Goal: Information Seeking & Learning: Learn about a topic

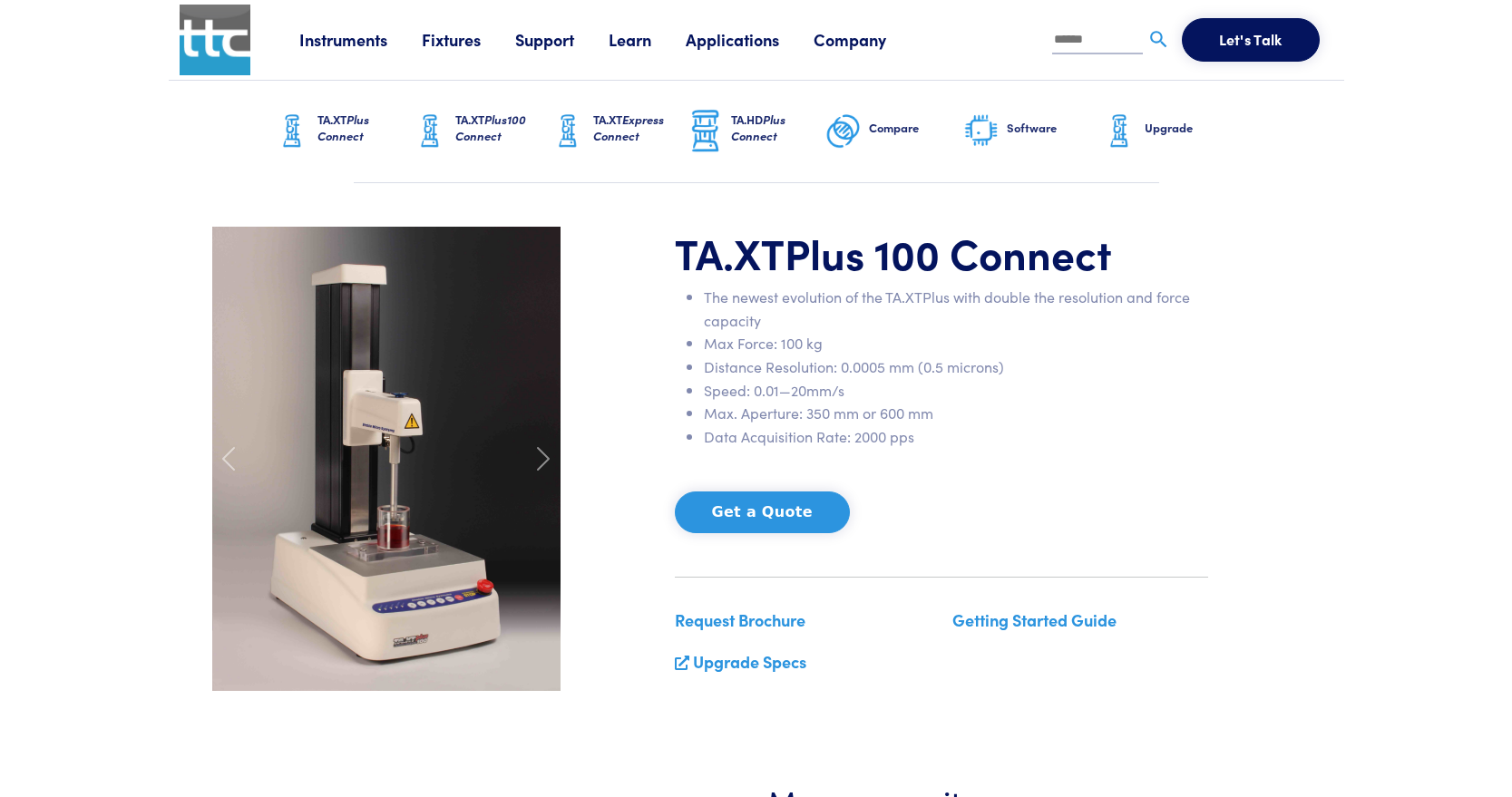
click at [343, 133] on span "Plus Connect" at bounding box center [344, 127] width 52 height 34
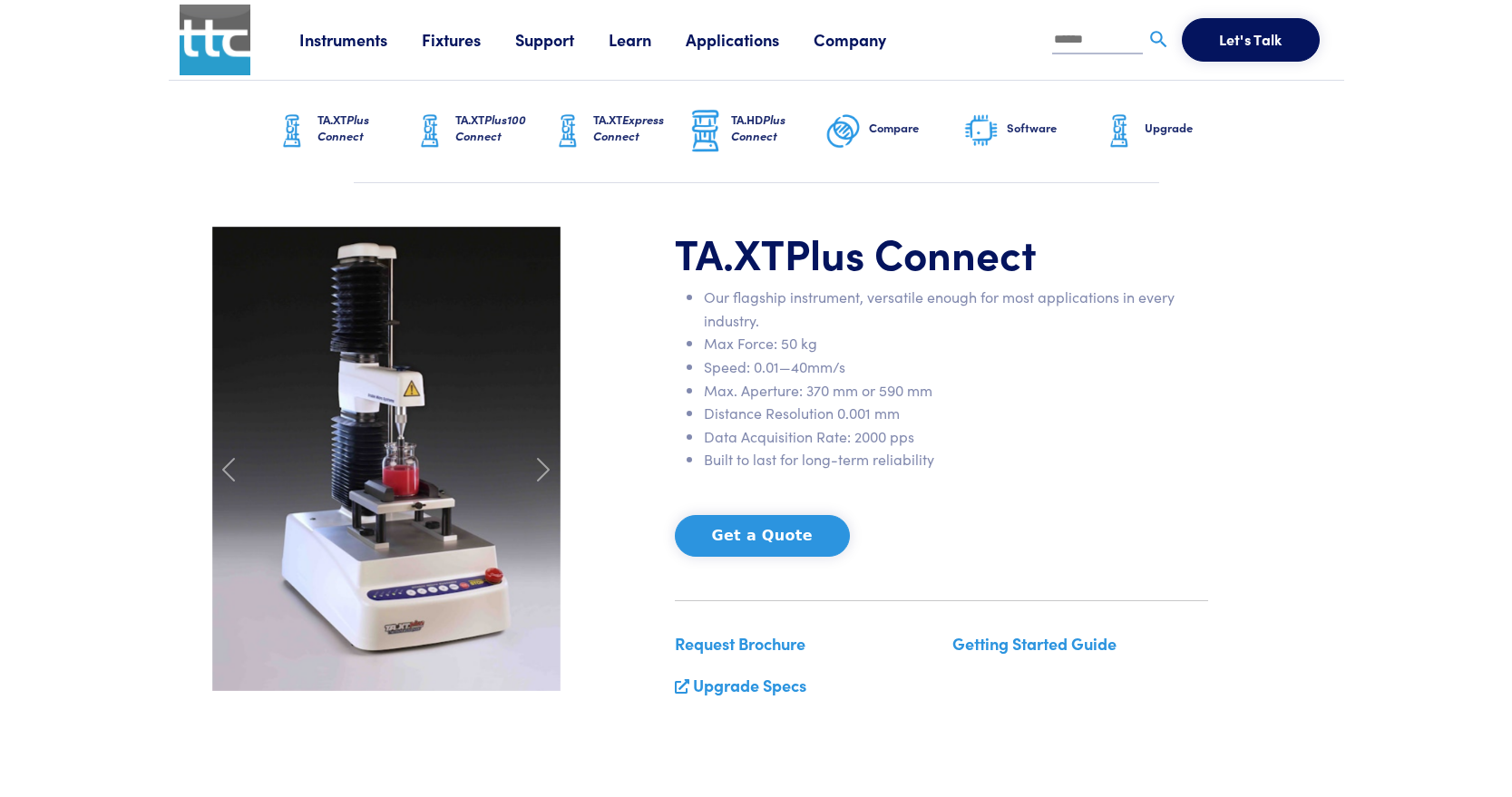
click at [474, 107] on link "TA.XT Plus100 Connect" at bounding box center [481, 132] width 138 height 102
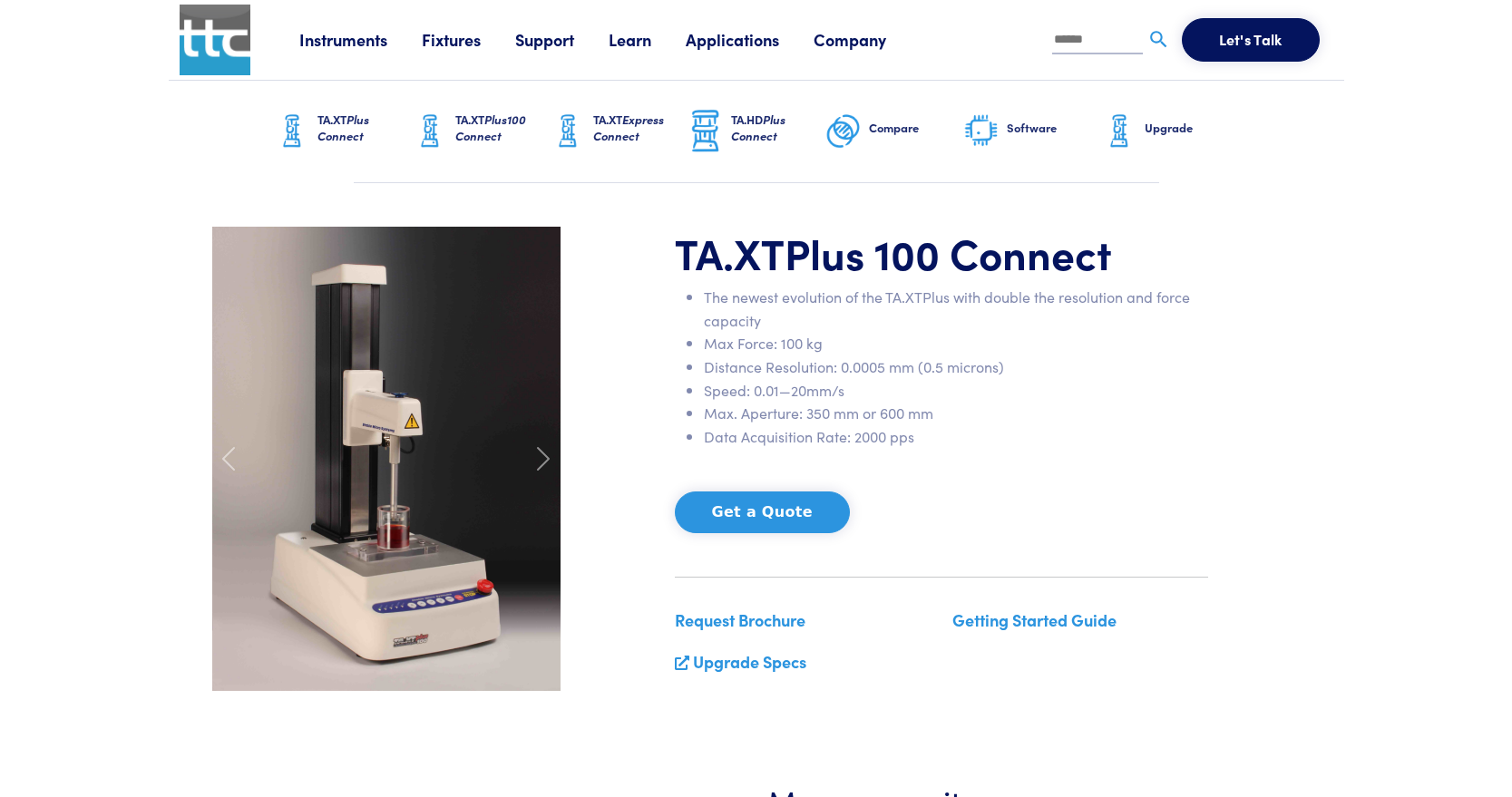
click at [597, 125] on h6 "TA.XT Express Connect" at bounding box center [641, 128] width 94 height 33
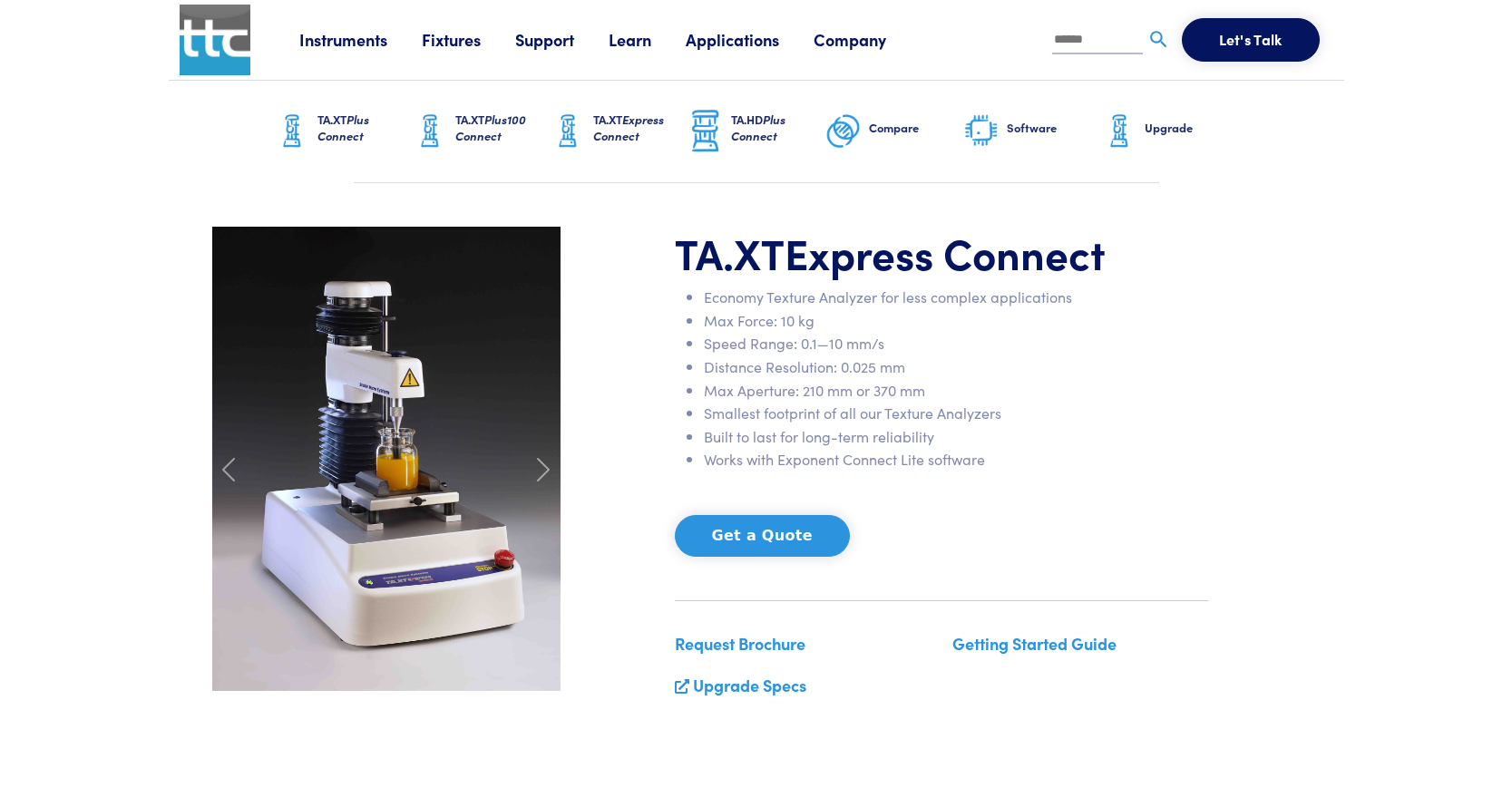
click at [698, 134] on img at bounding box center [706, 131] width 37 height 47
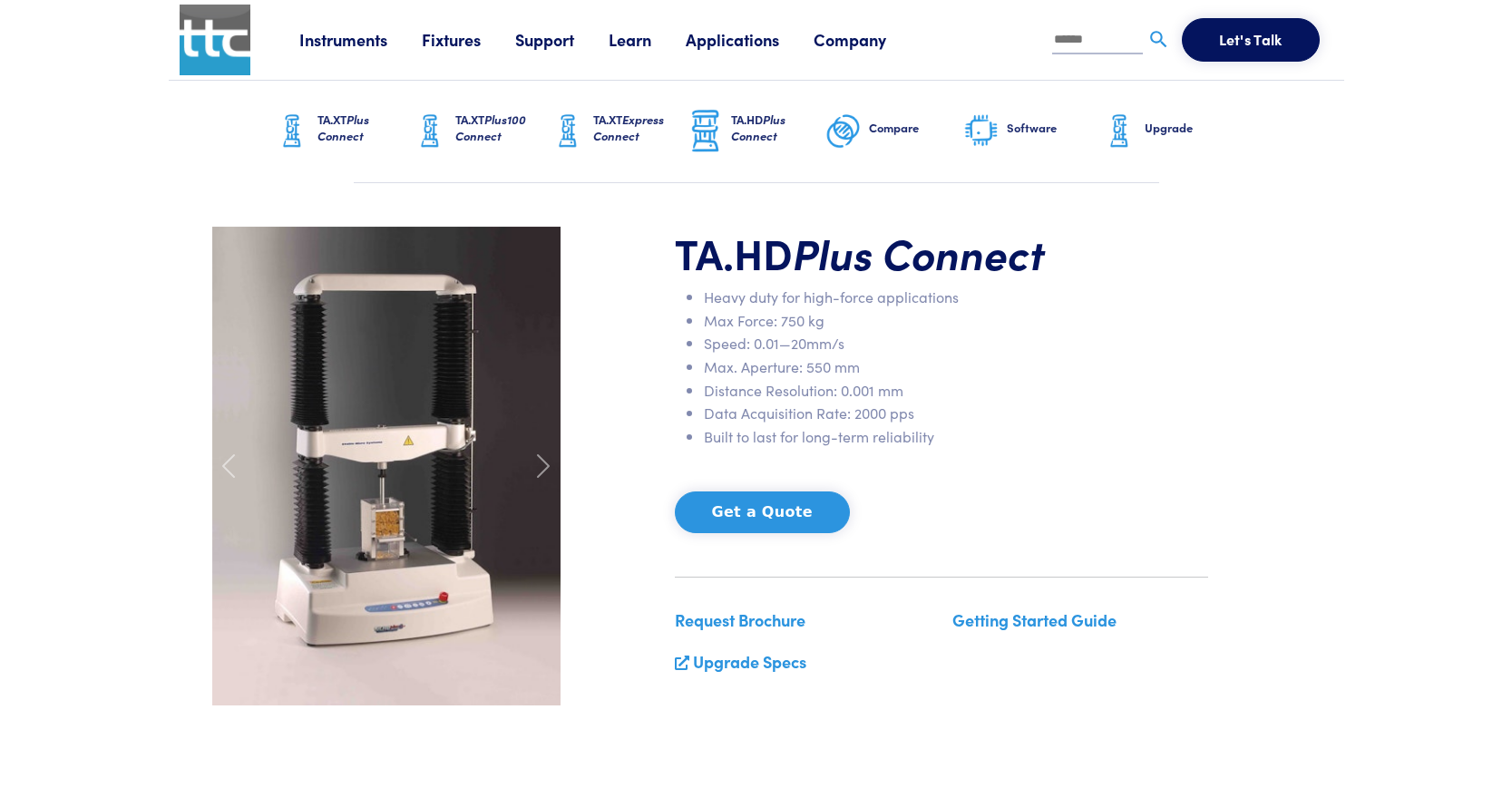
click at [484, 107] on link "TA.XT Plus100 Connect" at bounding box center [481, 132] width 138 height 102
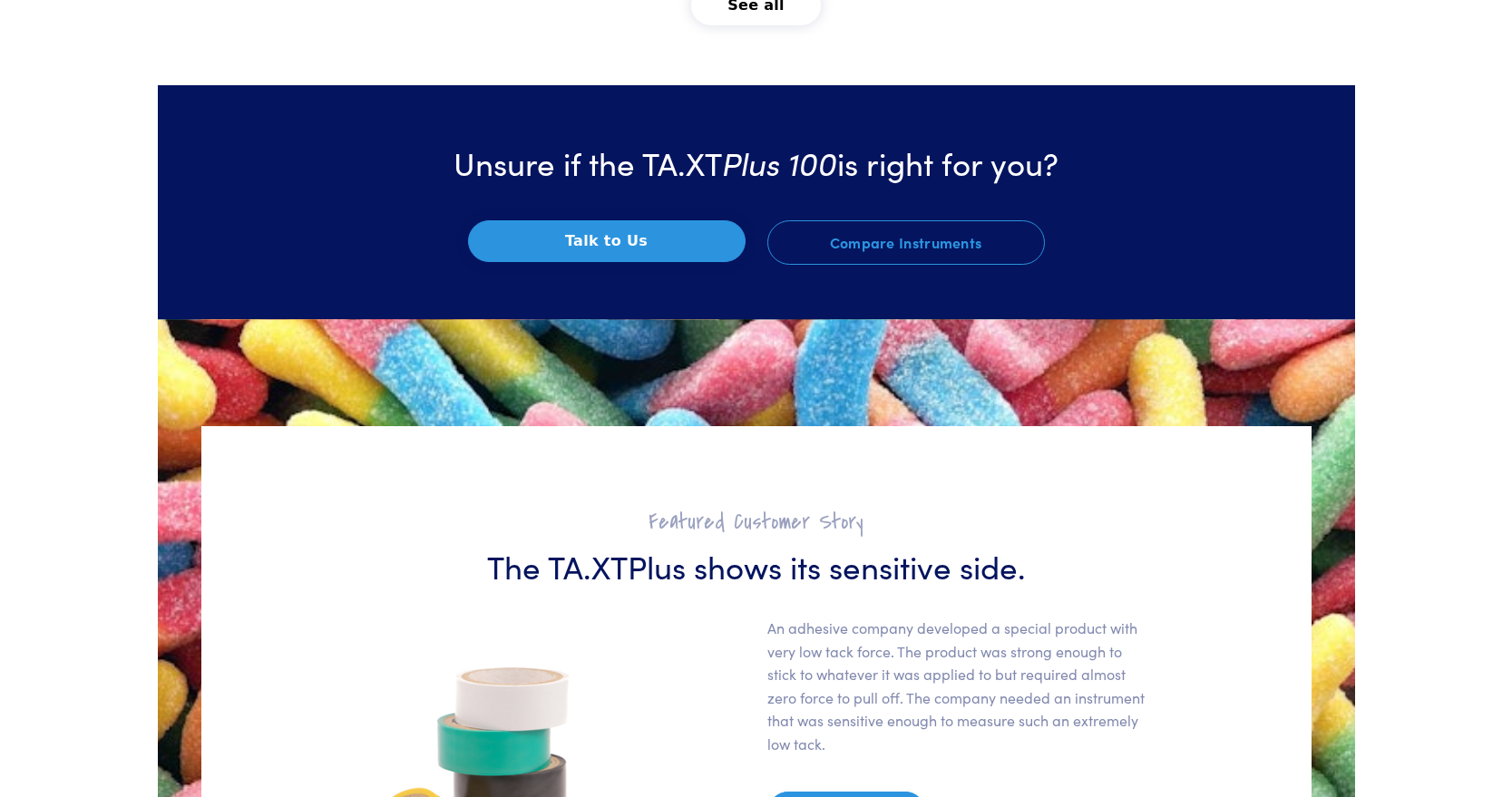
scroll to position [3381, 0]
